Goal: Use online tool/utility: Utilize a website feature to perform a specific function

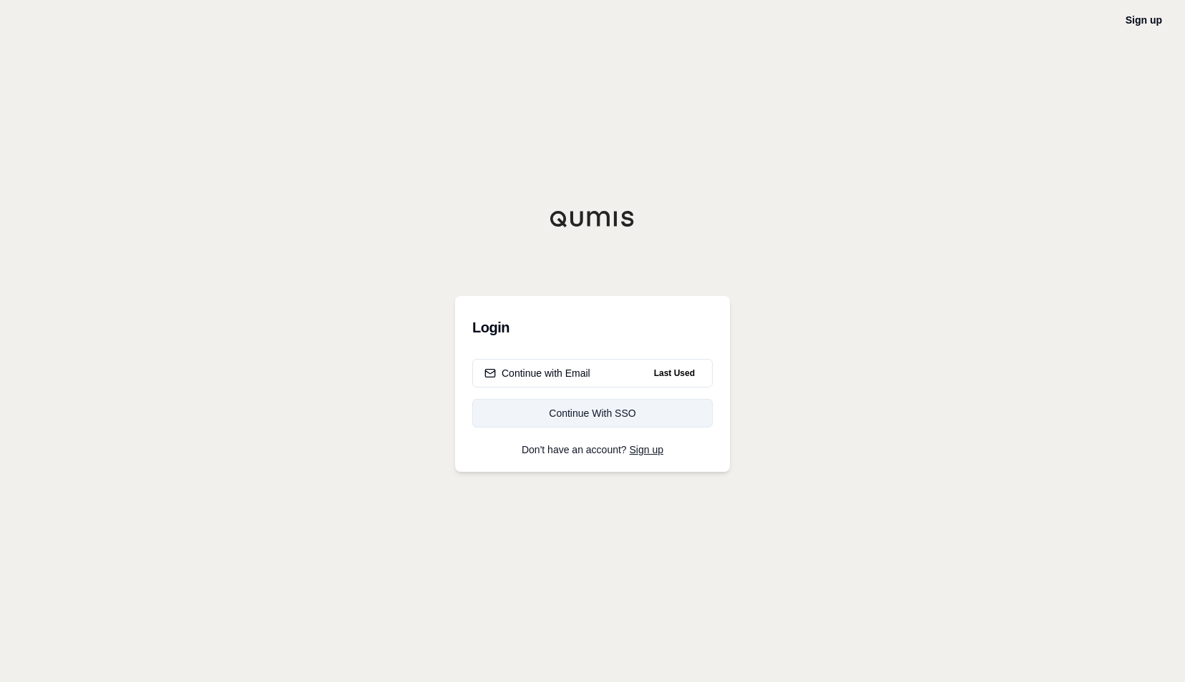
click at [600, 416] on div "Continue With SSO" at bounding box center [592, 413] width 216 height 14
click at [612, 376] on button "Continue with Email Last Used" at bounding box center [592, 373] width 240 height 29
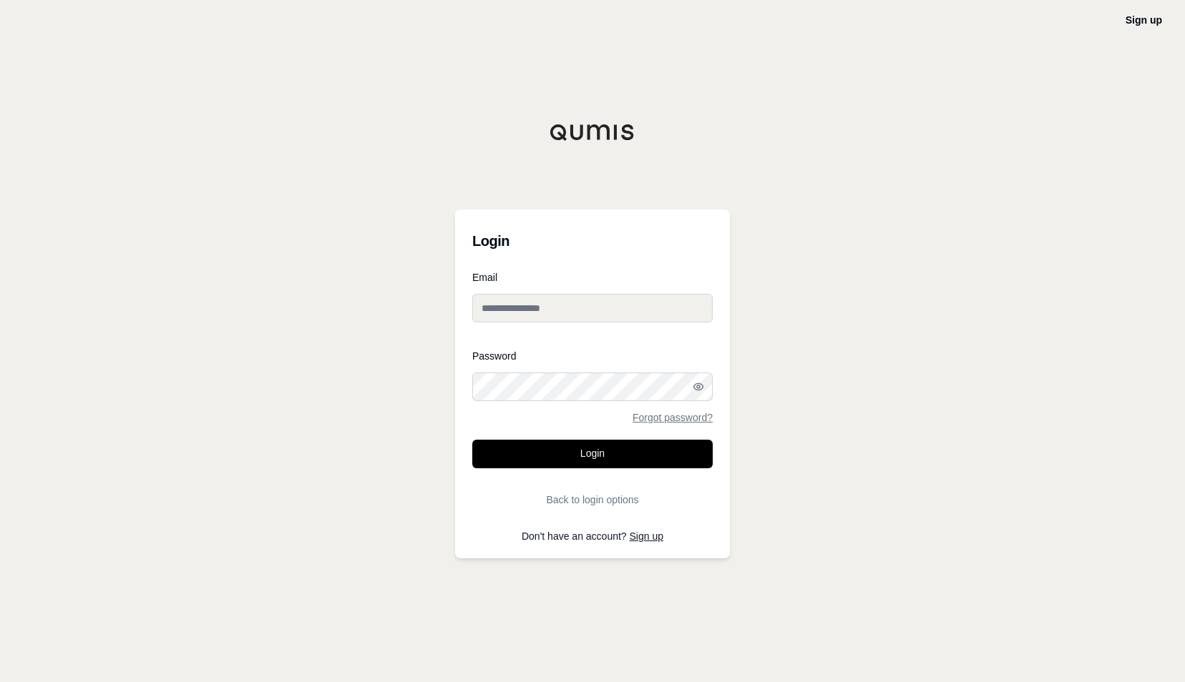
type input "**********"
drag, startPoint x: 607, startPoint y: 451, endPoint x: 604, endPoint y: 436, distance: 15.3
click at [607, 453] on button "Login" at bounding box center [592, 454] width 240 height 29
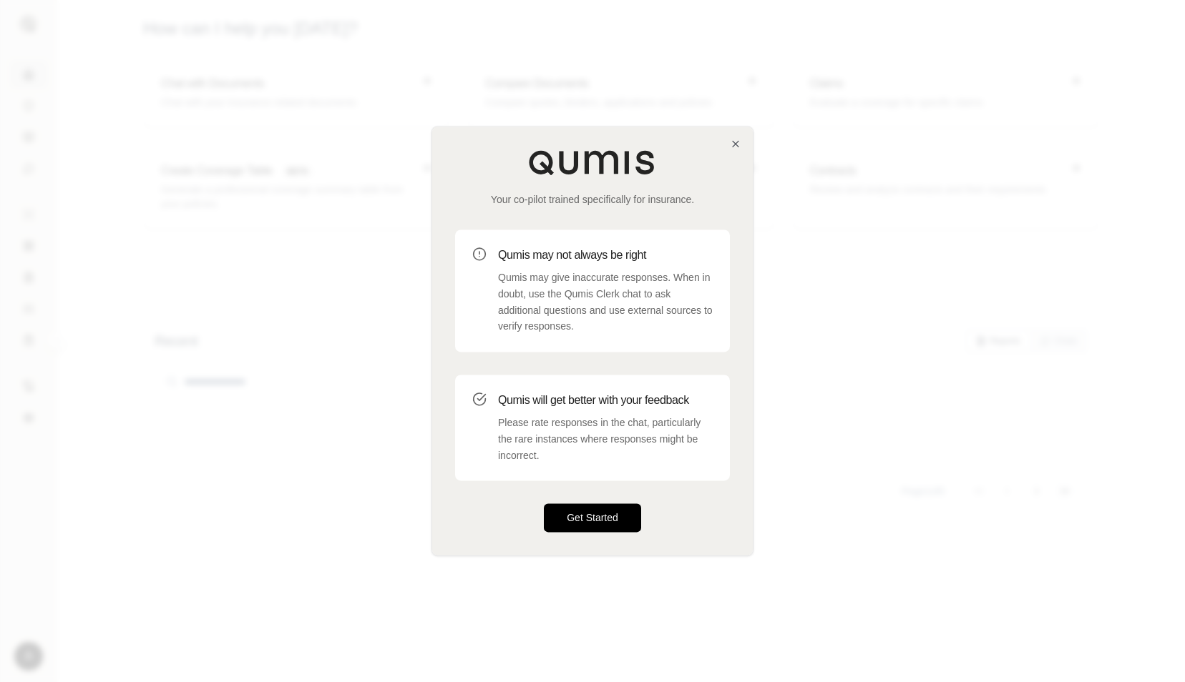
click at [594, 518] on button "Get Started" at bounding box center [592, 518] width 97 height 29
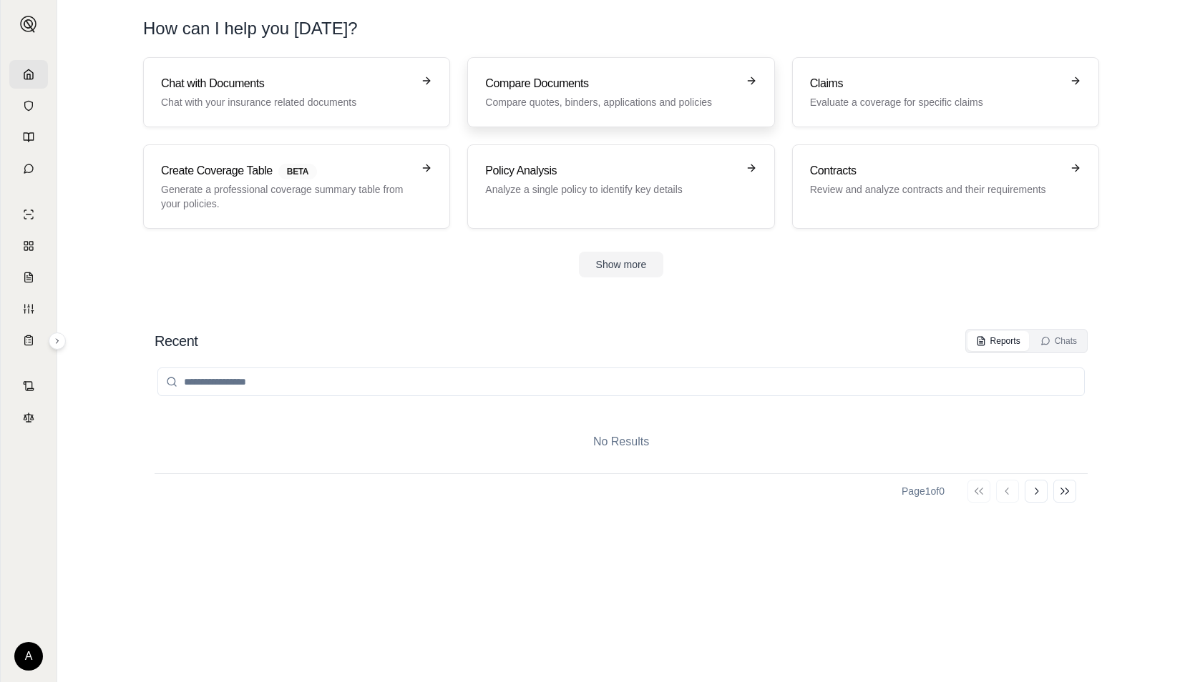
click at [642, 93] on div "Compare Documents Compare quotes, binders, applications and policies" at bounding box center [610, 92] width 251 height 34
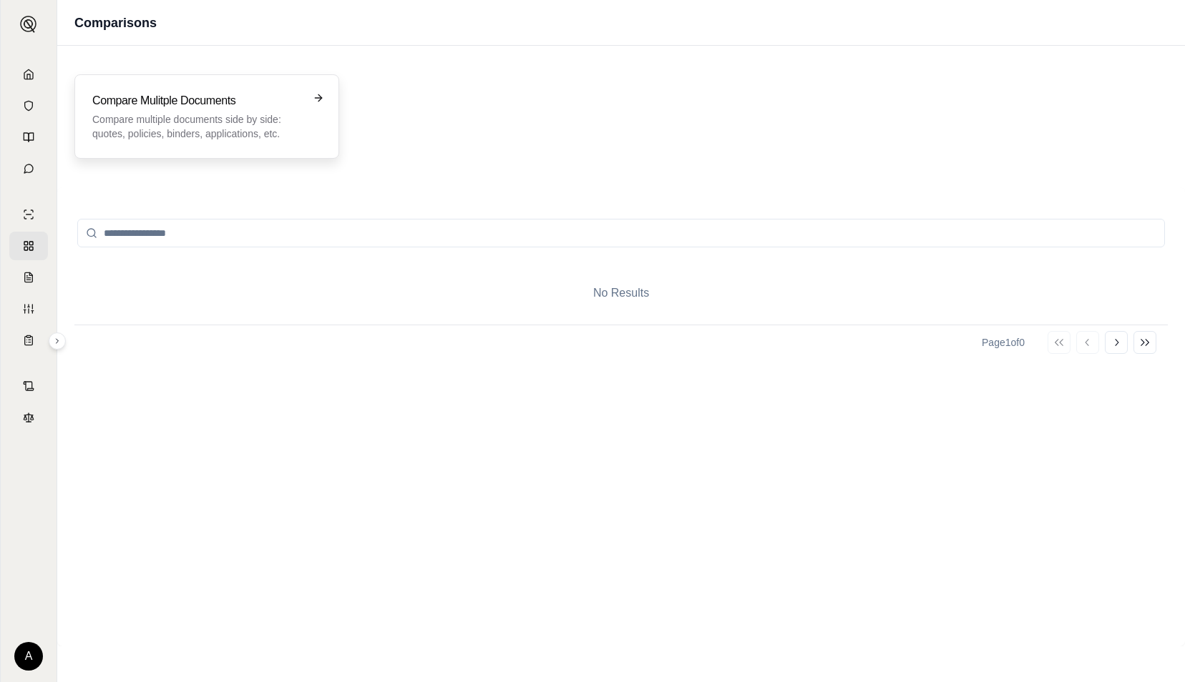
click at [185, 120] on p "Compare multiple documents side by side: quotes, policies, binders, application…" at bounding box center [196, 126] width 209 height 29
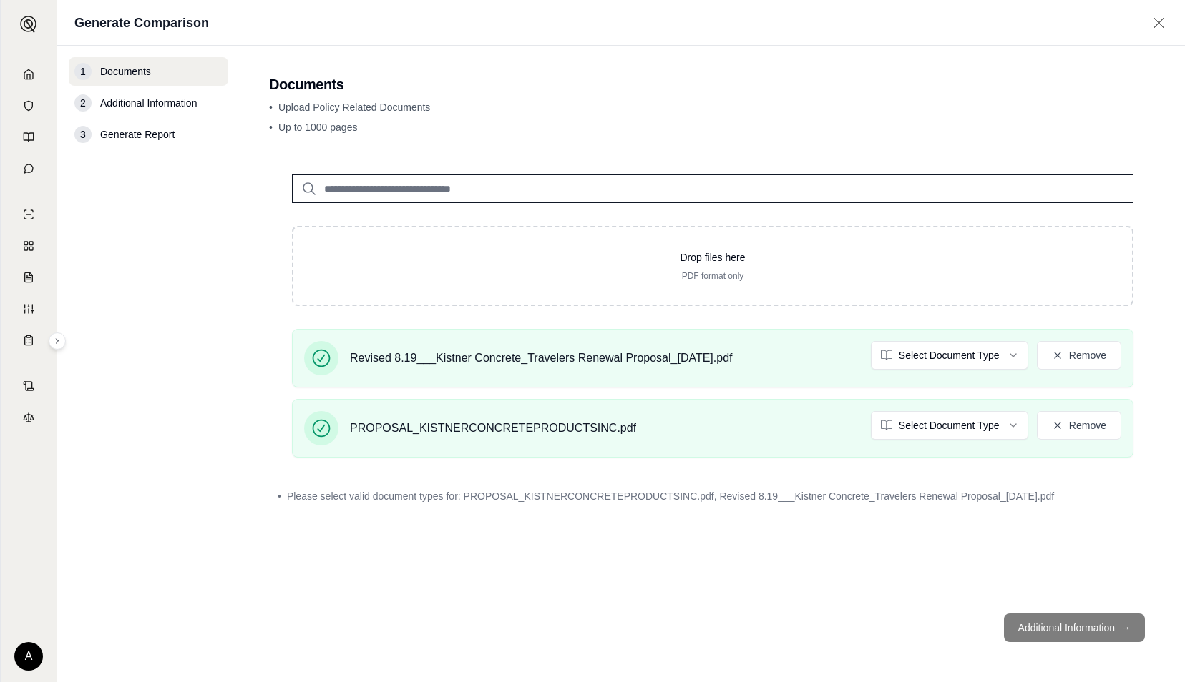
click at [1035, 624] on footer "Additional Information →" at bounding box center [712, 628] width 887 height 52
click at [1062, 624] on footer "Additional Information →" at bounding box center [712, 628] width 887 height 52
click at [1070, 634] on footer "Additional Information →" at bounding box center [712, 628] width 887 height 52
click at [1003, 353] on html "A Generate Comparison 1 Documents 2 Additional Information 3 Generate Report Do…" at bounding box center [592, 341] width 1185 height 682
click at [1000, 429] on html "A Generate Comparison 1 Documents 2 Additional Information 3 Generate Report Do…" at bounding box center [592, 341] width 1185 height 682
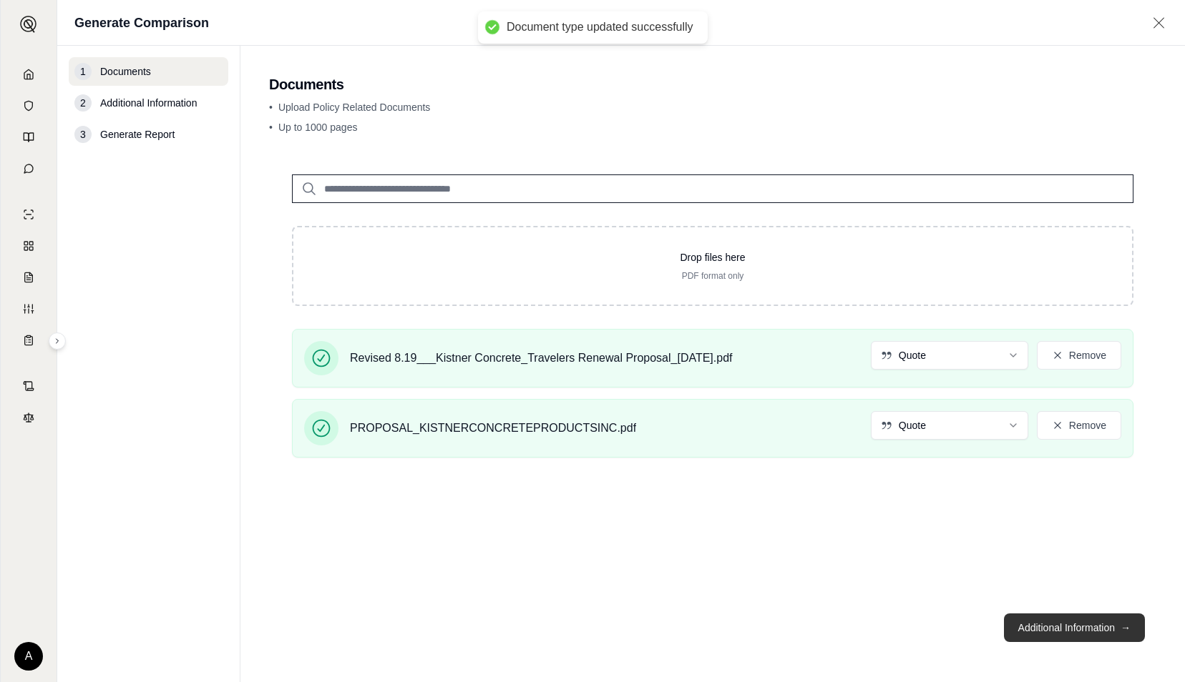
click at [1066, 625] on button "Additional Information →" at bounding box center [1074, 628] width 141 height 29
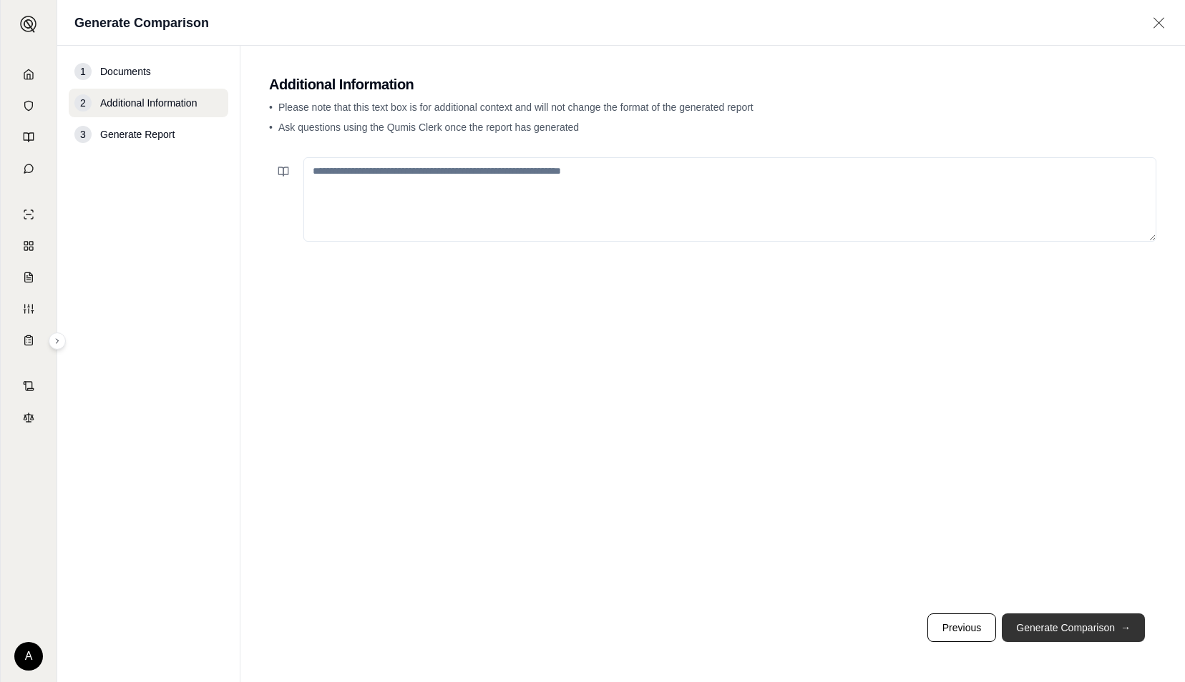
click at [1089, 638] on button "Generate Comparison →" at bounding box center [1073, 628] width 143 height 29
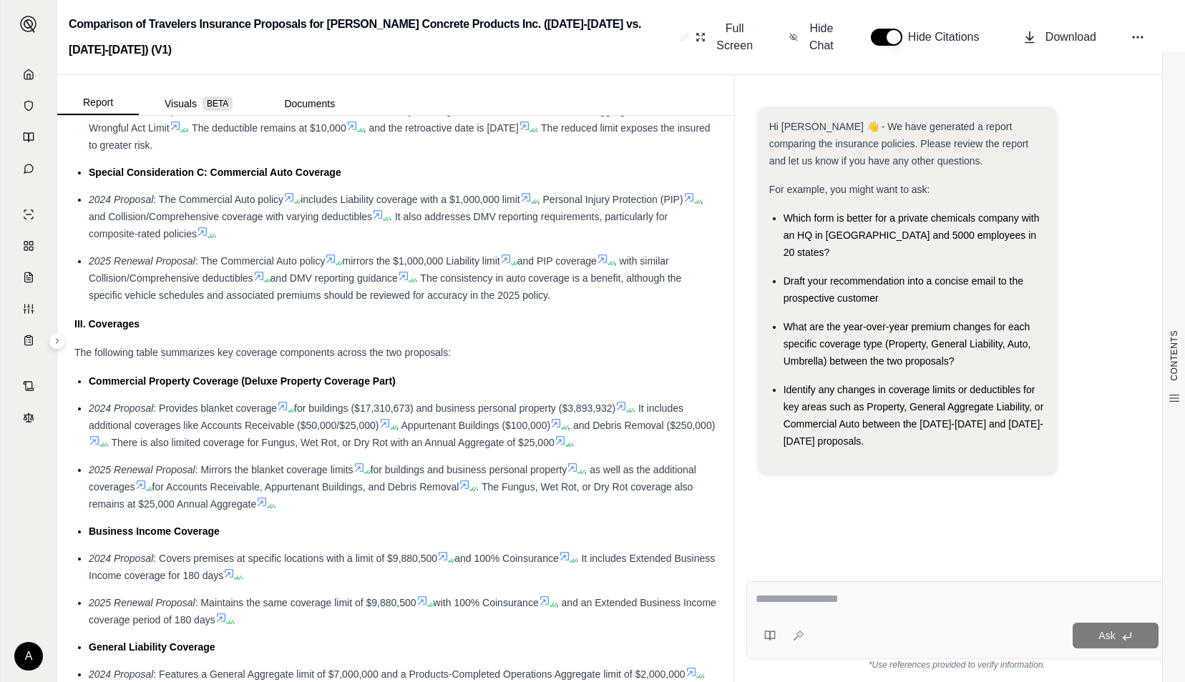
scroll to position [1645, 0]
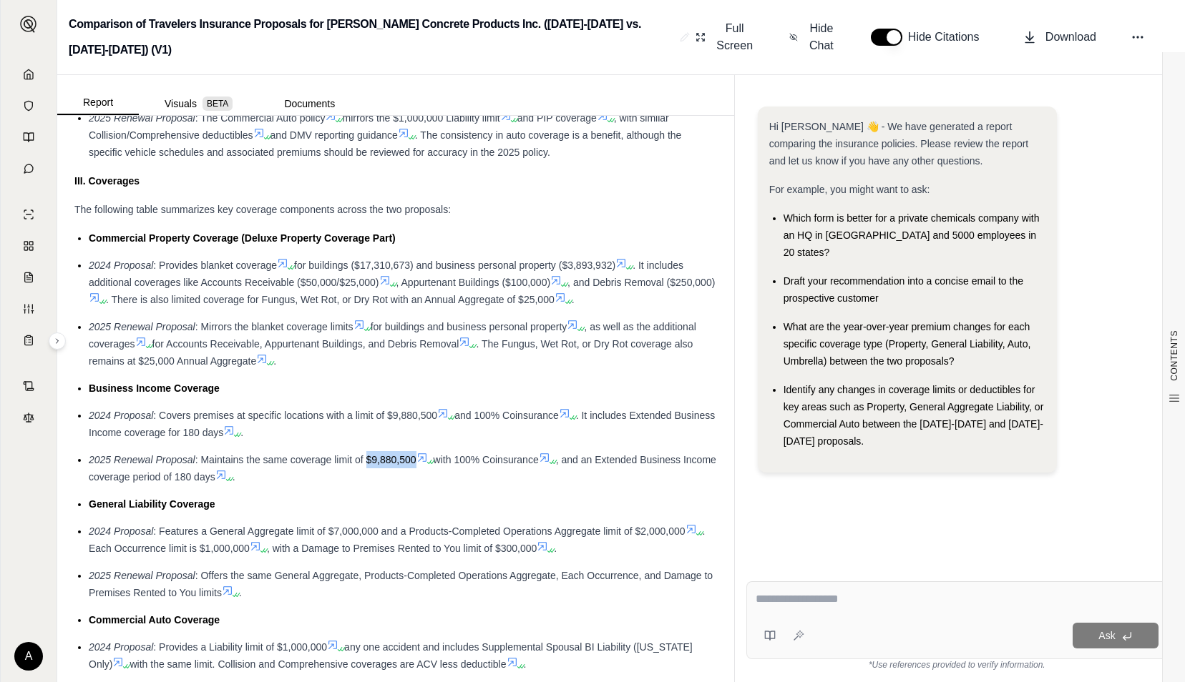
drag, startPoint x: 414, startPoint y: 424, endPoint x: 366, endPoint y: 424, distance: 47.9
click at [366, 454] on span ": Maintains the same coverage limit of $9,880,500" at bounding box center [305, 459] width 221 height 11
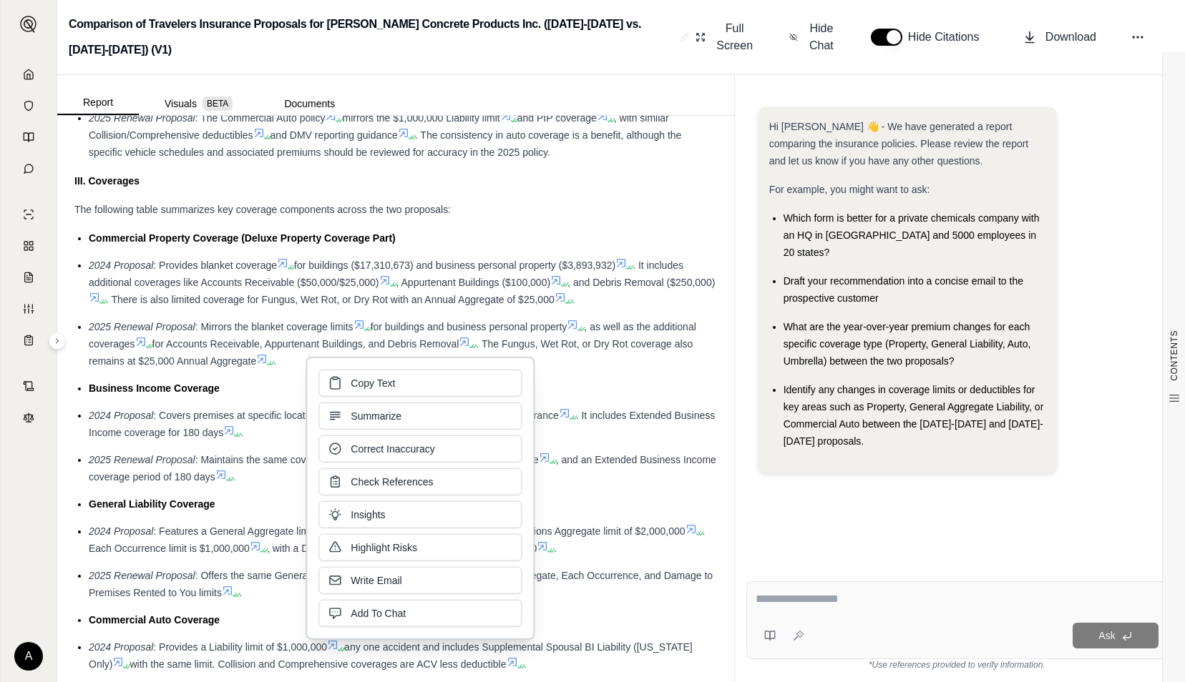
drag, startPoint x: 366, startPoint y: 424, endPoint x: 475, endPoint y: 322, distance: 149.3
click at [475, 322] on li "2025 Renewal Proposal : Mirrors the blanket coverage limits for buildings and b…" at bounding box center [403, 344] width 628 height 52
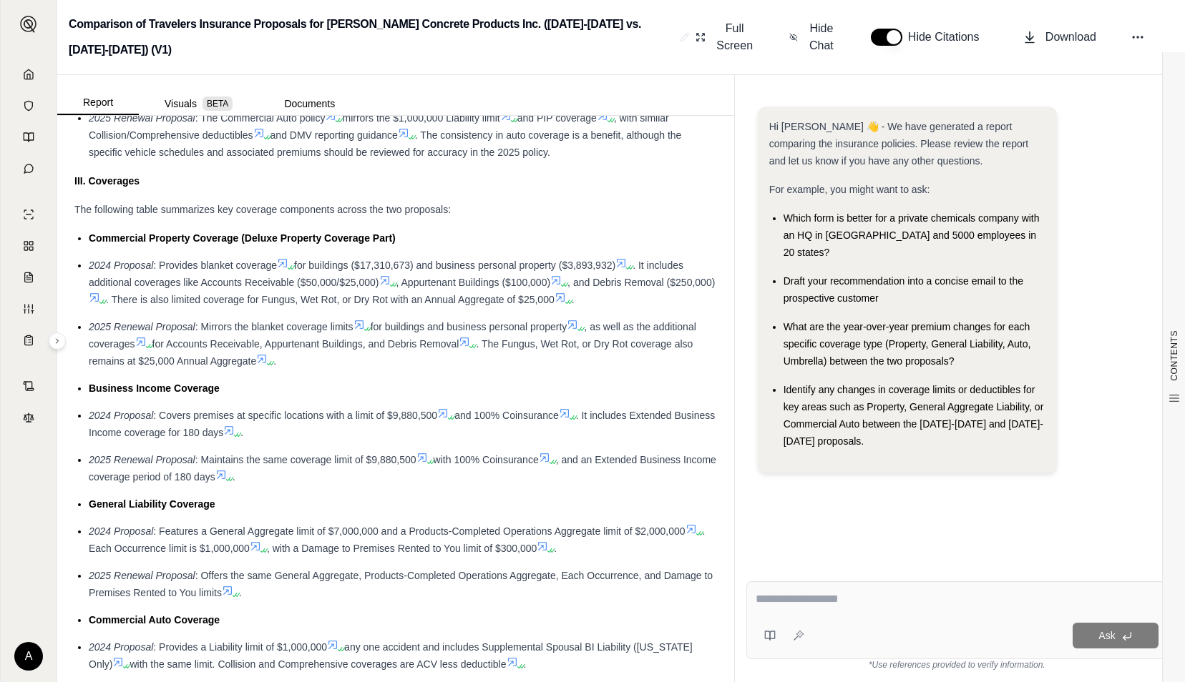
click at [427, 335] on ul "Commercial Property Coverage (Deluxe Property Coverage Part) 2024 Proposal : Pr…" at bounding box center [395, 474] width 642 height 488
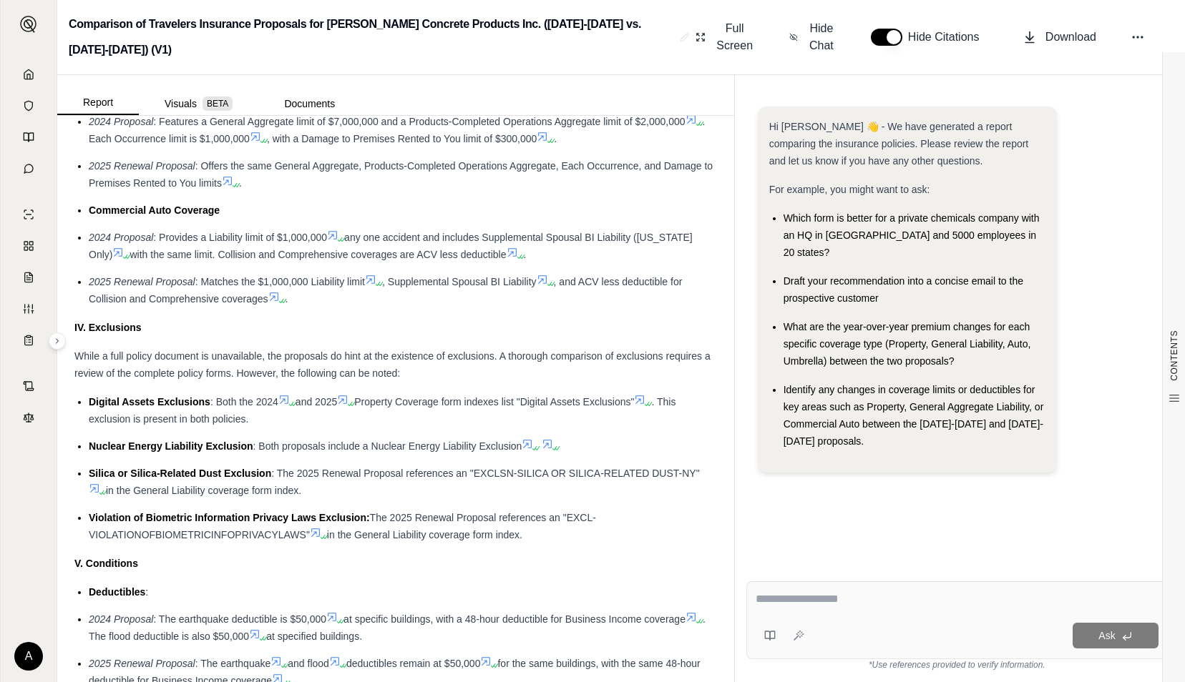
scroll to position [1910, 0]
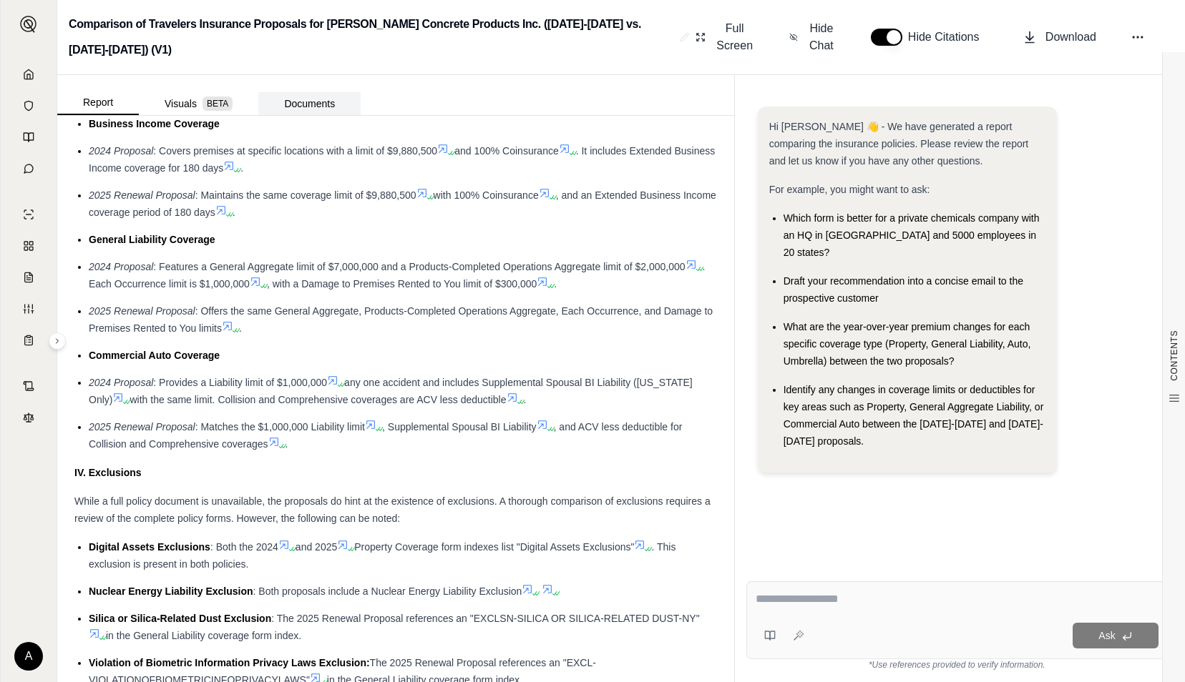
click at [290, 109] on button "Documents" at bounding box center [309, 103] width 102 height 23
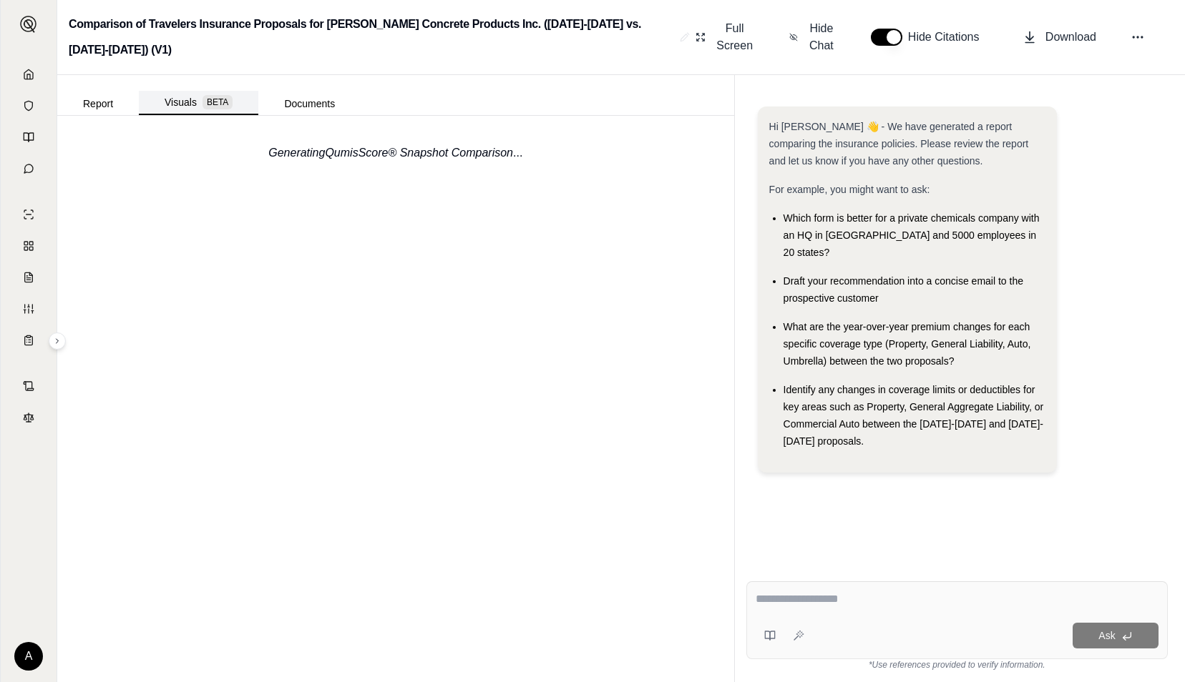
click at [189, 104] on button "Visuals BETA" at bounding box center [198, 103] width 119 height 24
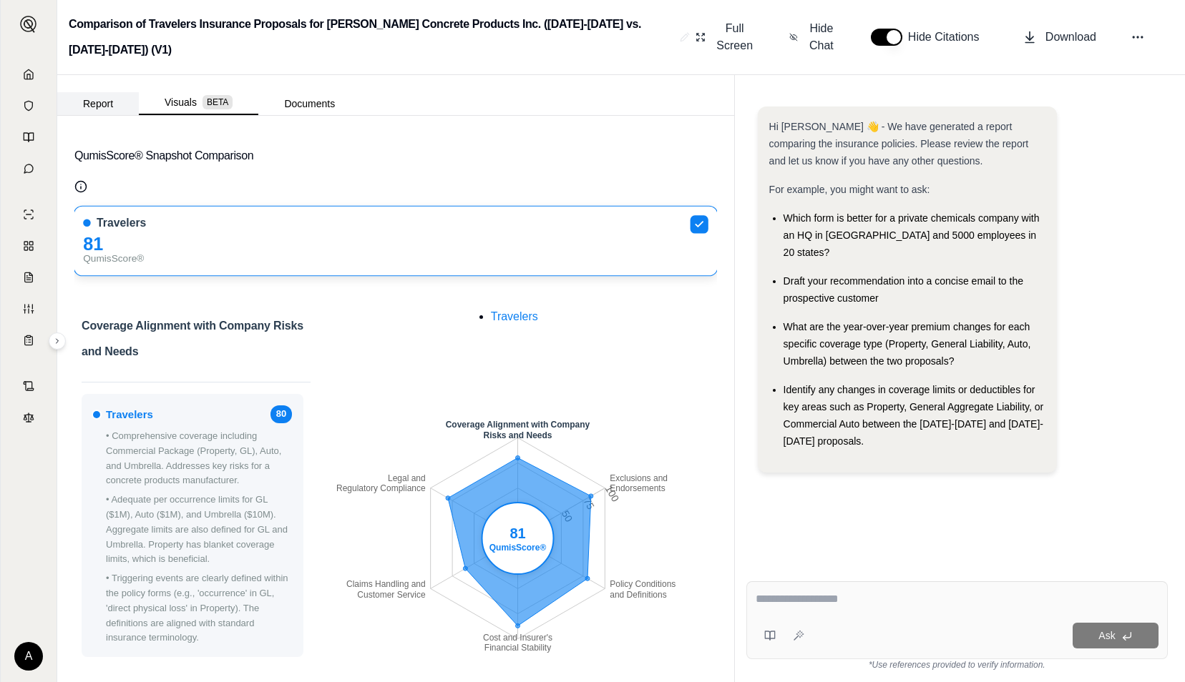
click at [89, 103] on button "Report" at bounding box center [98, 103] width 82 height 23
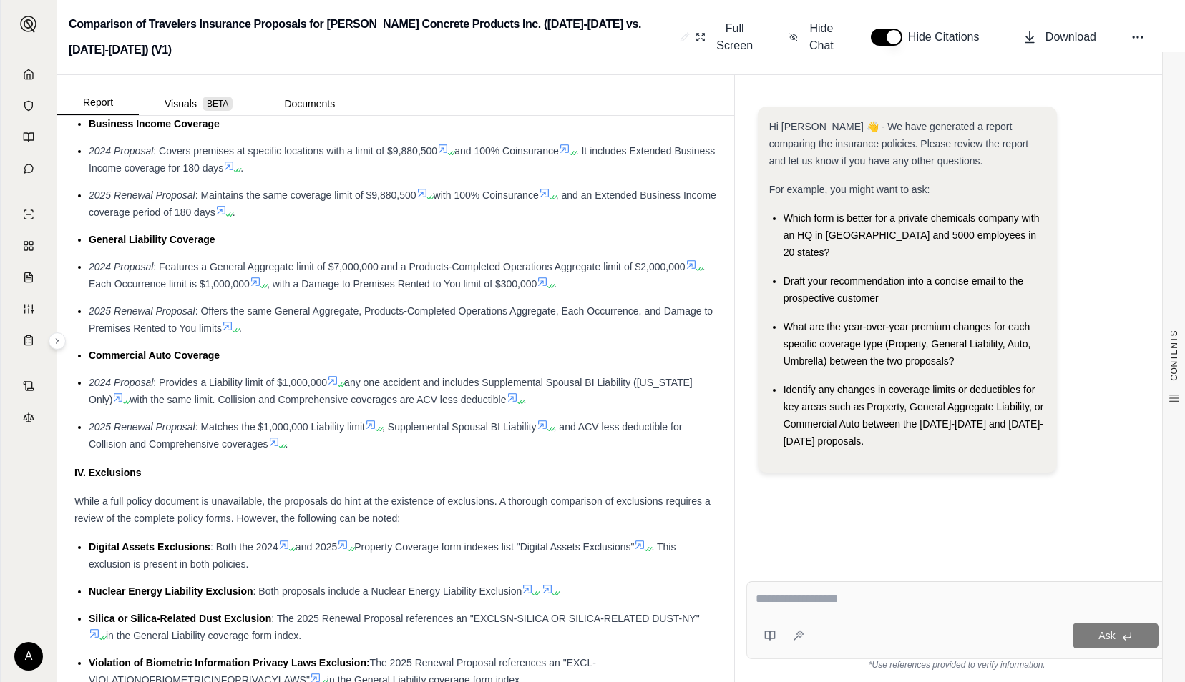
scroll to position [0, 0]
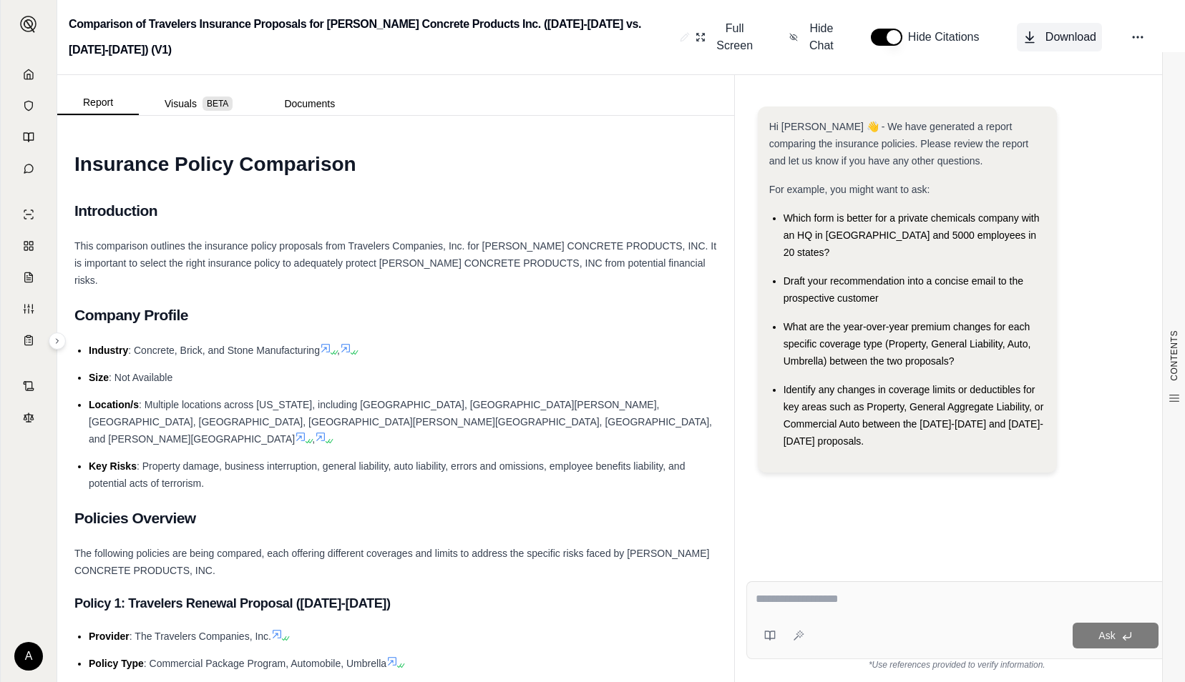
click at [1042, 41] on button "Download" at bounding box center [1059, 37] width 85 height 29
